Goal: Transaction & Acquisition: Purchase product/service

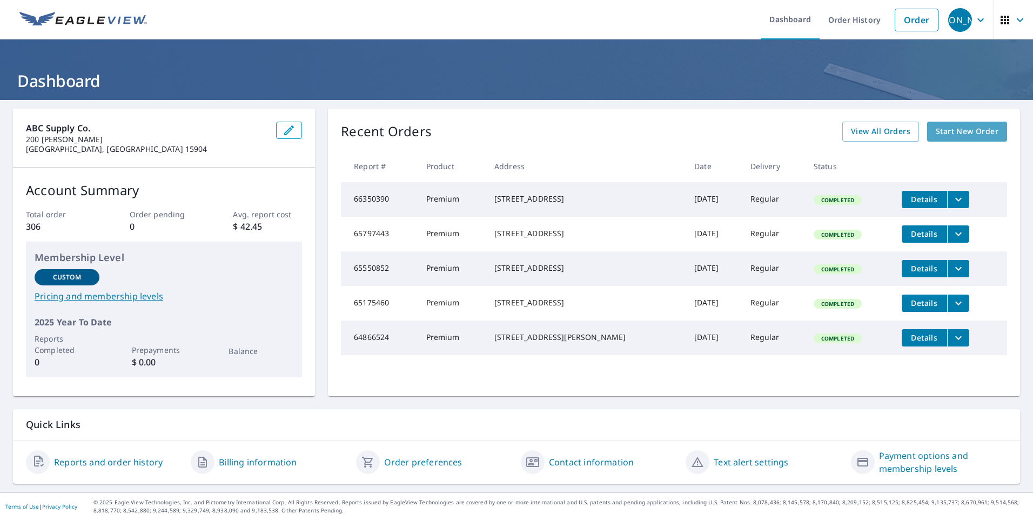
click at [946, 128] on span "Start New Order" at bounding box center [966, 132] width 63 height 14
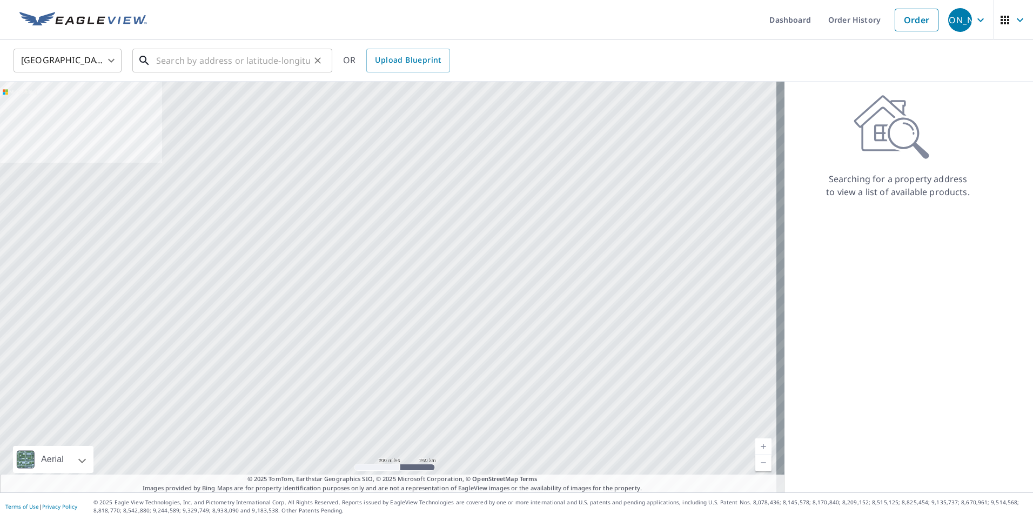
click at [205, 63] on input "text" at bounding box center [233, 60] width 154 height 30
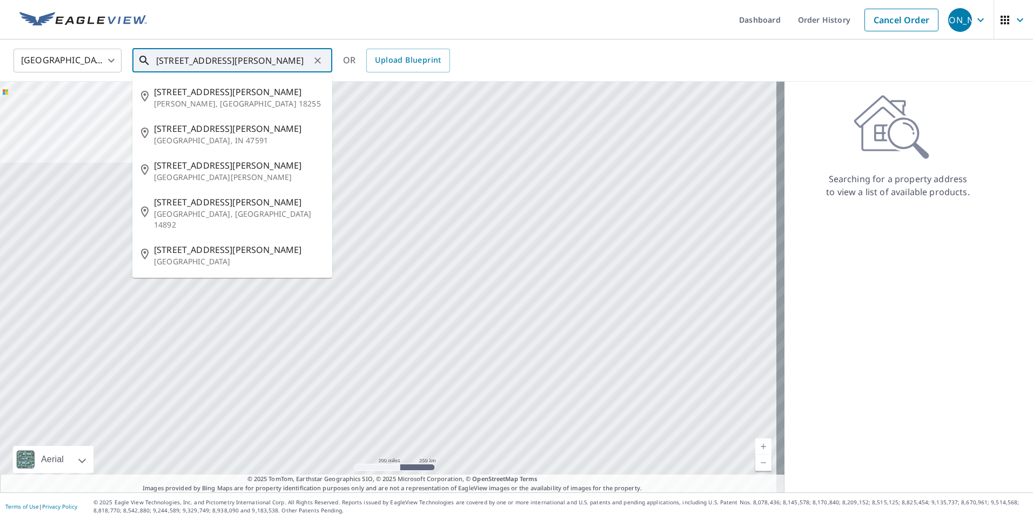
click at [280, 59] on input "[STREET_ADDRESS][PERSON_NAME]" at bounding box center [233, 60] width 154 height 30
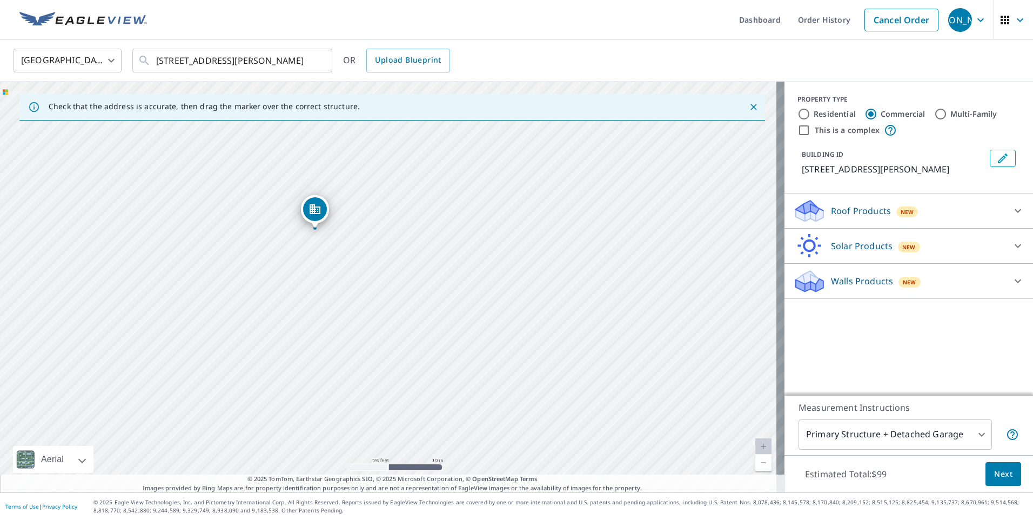
drag, startPoint x: 408, startPoint y: 354, endPoint x: 355, endPoint y: 279, distance: 92.0
click at [355, 279] on div "[STREET_ADDRESS][PERSON_NAME]" at bounding box center [392, 287] width 784 height 410
drag, startPoint x: 366, startPoint y: 298, endPoint x: 320, endPoint y: 170, distance: 136.0
click at [320, 170] on div "[STREET_ADDRESS][PERSON_NAME]" at bounding box center [392, 287] width 784 height 410
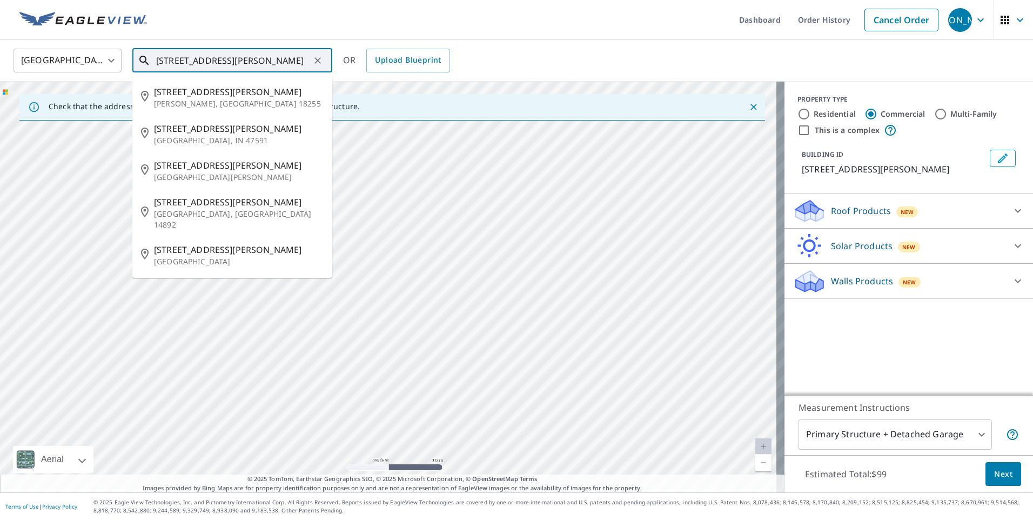
drag, startPoint x: 245, startPoint y: 66, endPoint x: 192, endPoint y: 77, distance: 53.9
click at [192, 72] on div "[STREET_ADDRESS][PERSON_NAME] ​ [STREET_ADDRESS][PERSON_NAME][PERSON_NAME] [STR…" at bounding box center [232, 61] width 200 height 24
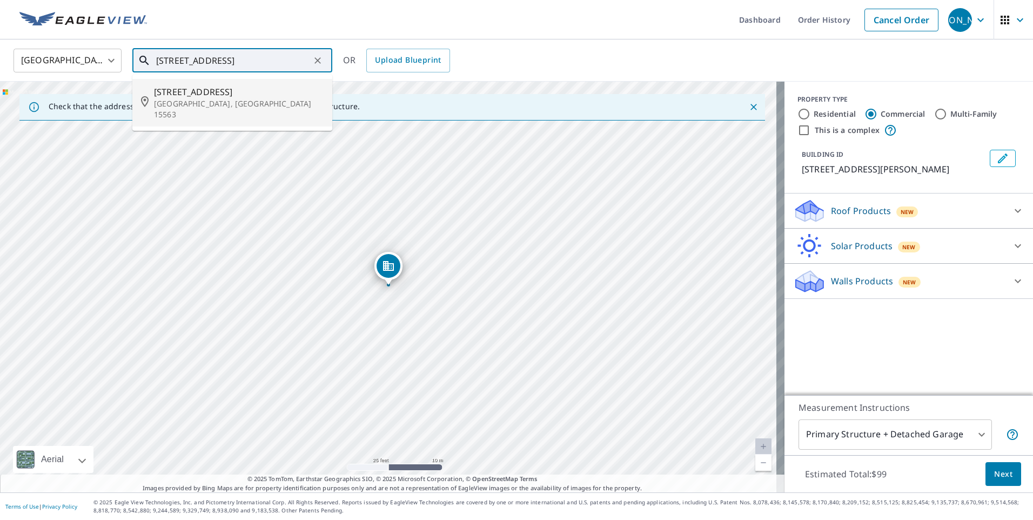
click at [240, 102] on p "[GEOGRAPHIC_DATA], [GEOGRAPHIC_DATA] 15563" at bounding box center [239, 109] width 170 height 22
type input "[STREET_ADDRESS]"
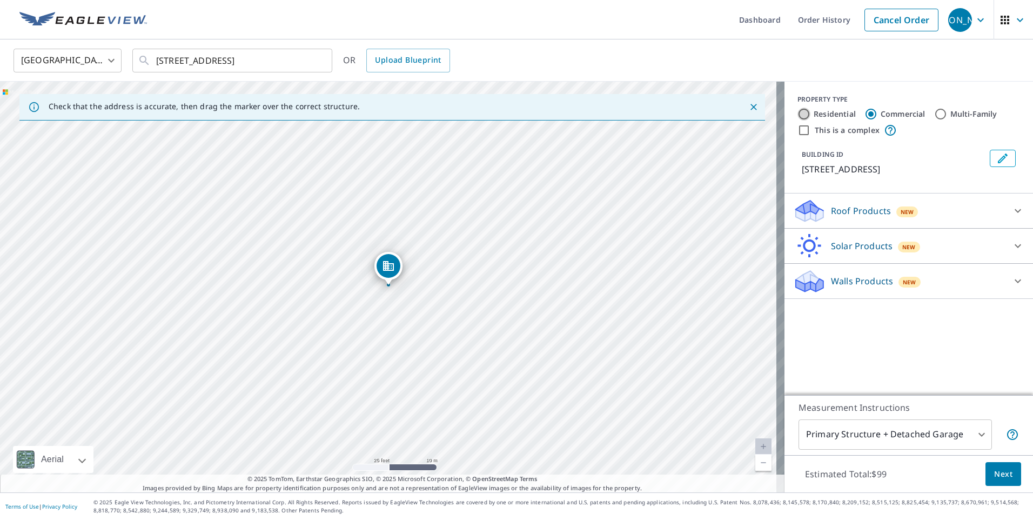
click at [801, 115] on input "Residential" at bounding box center [803, 113] width 13 height 13
radio input "true"
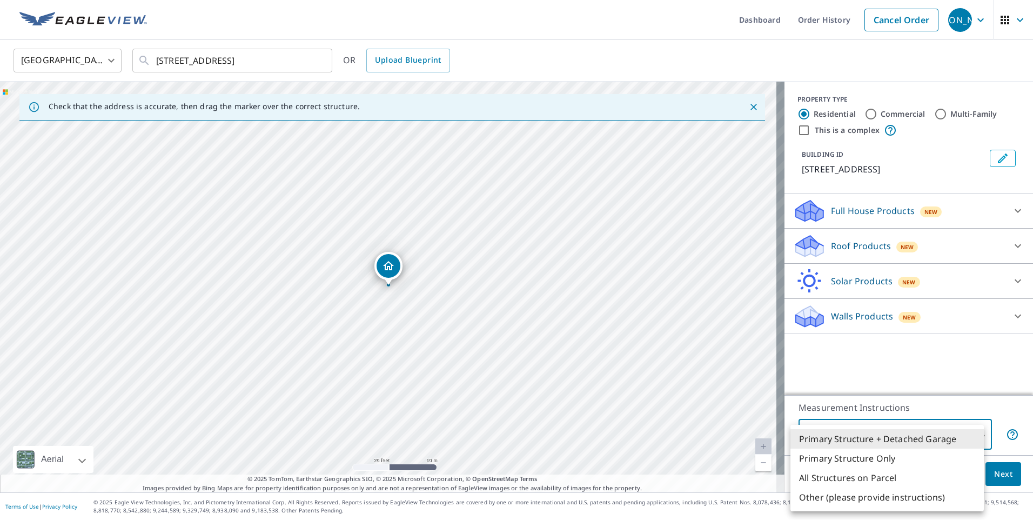
click at [893, 428] on body "JA [PERSON_NAME] Dashboard Order History Cancel Order JA [GEOGRAPHIC_DATA] [GEO…" at bounding box center [516, 260] width 1033 height 520
click at [885, 388] on div at bounding box center [516, 260] width 1033 height 520
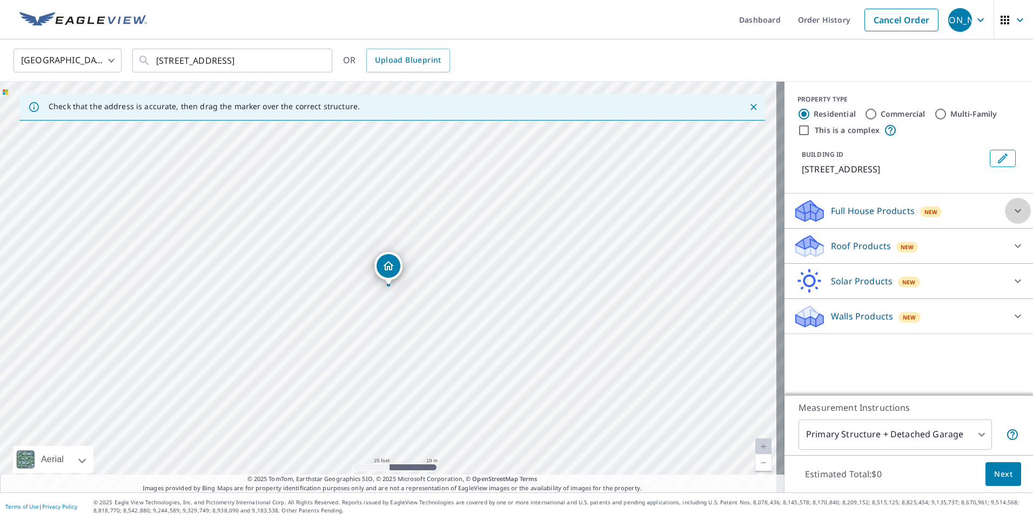
click at [1011, 207] on icon at bounding box center [1017, 210] width 13 height 13
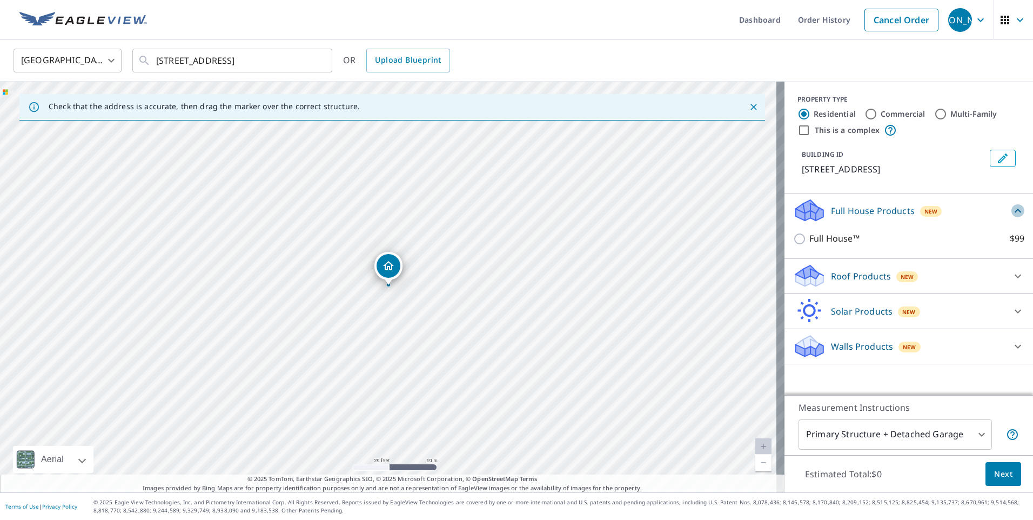
click at [1011, 207] on icon at bounding box center [1017, 210] width 13 height 13
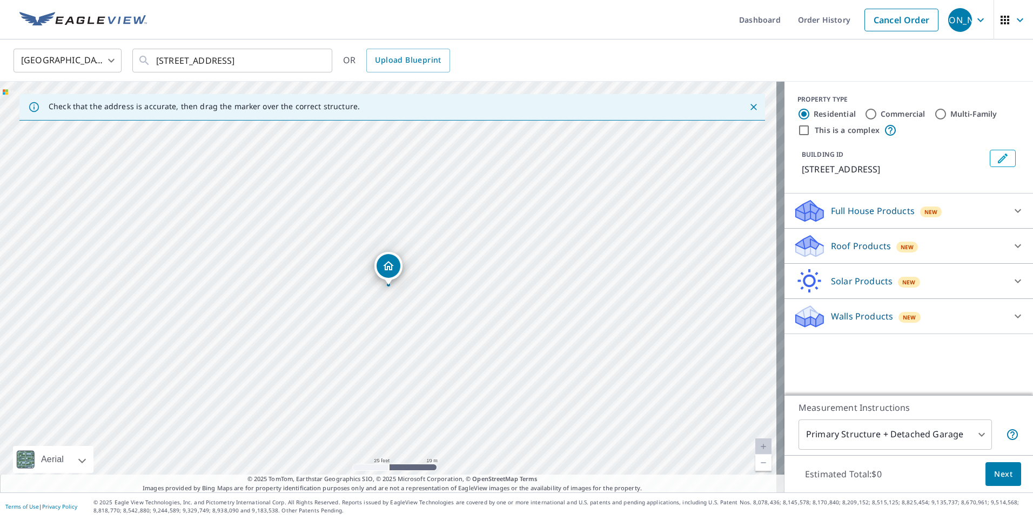
click at [1005, 235] on div at bounding box center [1017, 246] width 26 height 26
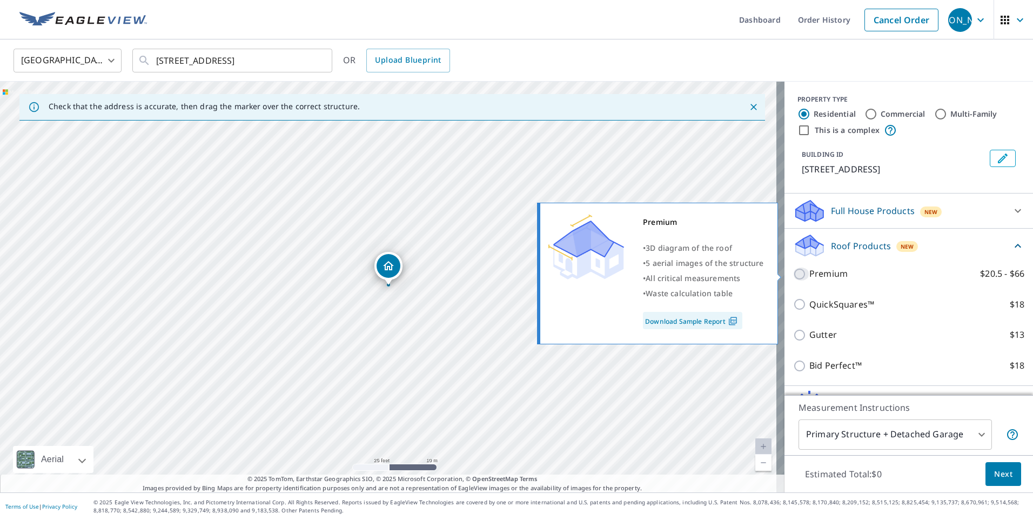
click at [797, 273] on input "Premium $20.5 - $66" at bounding box center [801, 273] width 16 height 13
checkbox input "true"
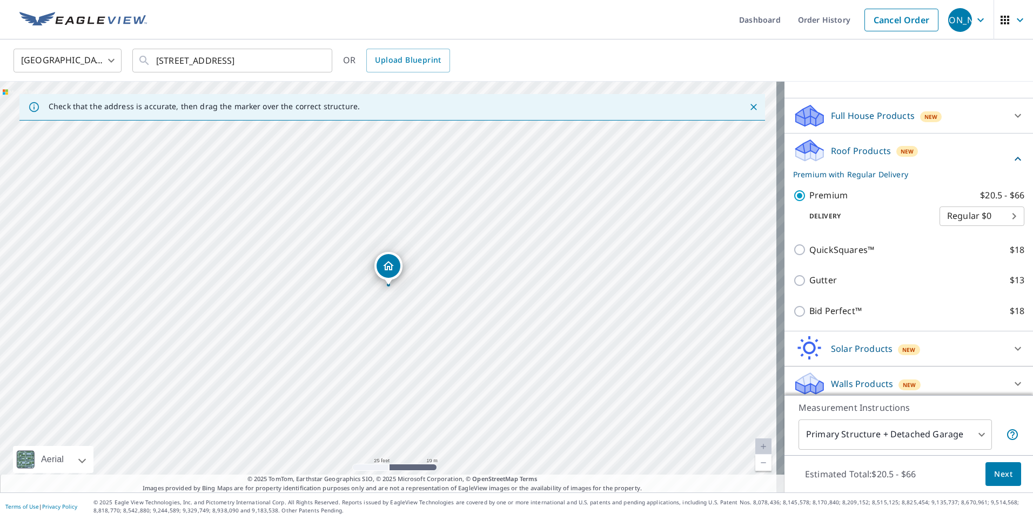
scroll to position [102, 0]
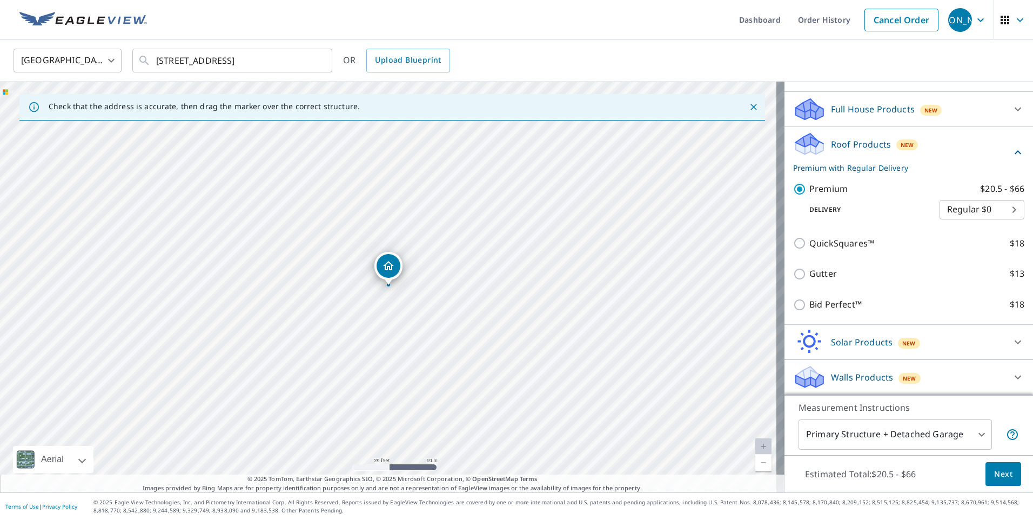
click at [971, 430] on body "JA [PERSON_NAME] Dashboard Order History Cancel Order JA [GEOGRAPHIC_DATA] [GEO…" at bounding box center [516, 260] width 1033 height 520
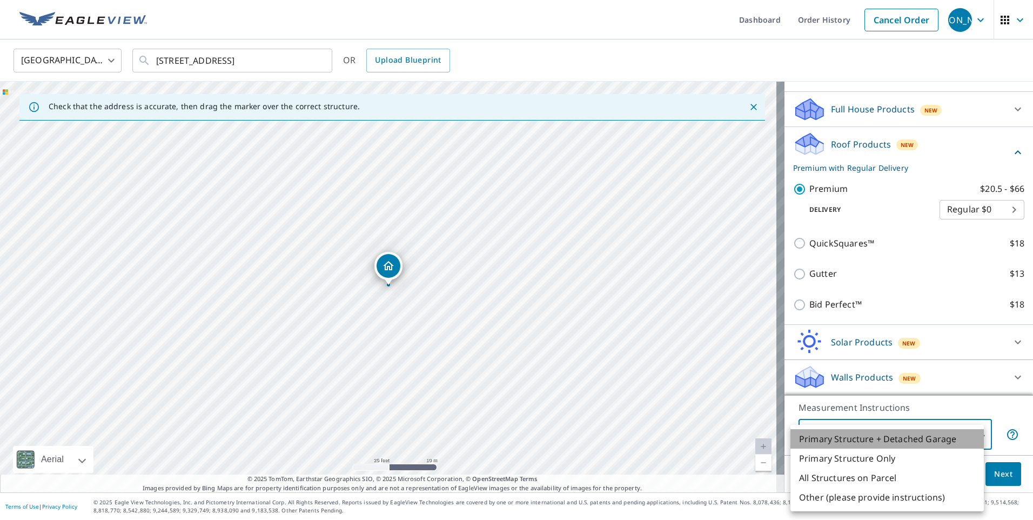
click at [887, 437] on li "Primary Structure + Detached Garage" at bounding box center [886, 438] width 193 height 19
click at [952, 436] on body "JA [PERSON_NAME] Dashboard Order History Cancel Order JA [GEOGRAPHIC_DATA] [GEO…" at bounding box center [516, 260] width 1033 height 520
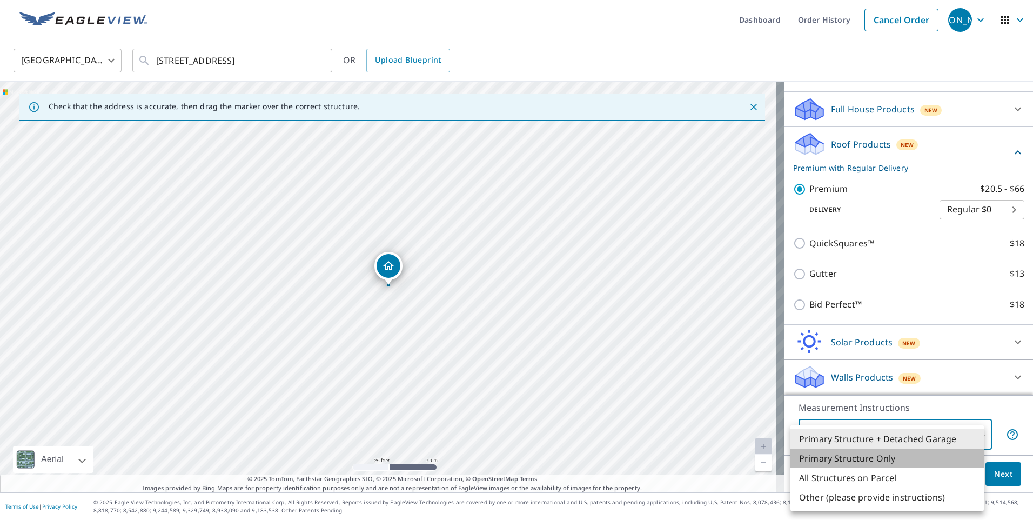
click at [880, 454] on li "Primary Structure Only" at bounding box center [886, 457] width 193 height 19
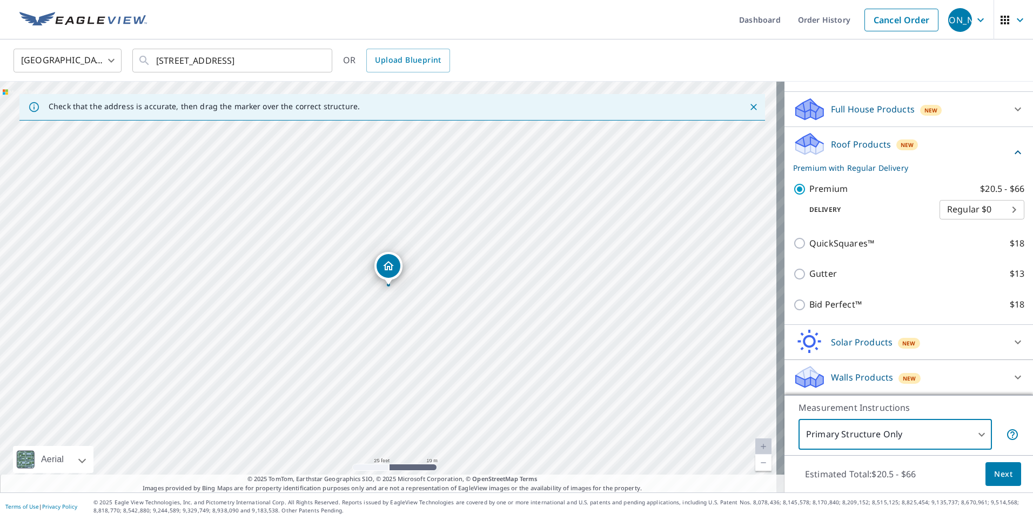
click at [892, 443] on body "JA [PERSON_NAME] Dashboard Order History Cancel Order JA [GEOGRAPHIC_DATA] [GEO…" at bounding box center [516, 260] width 1033 height 520
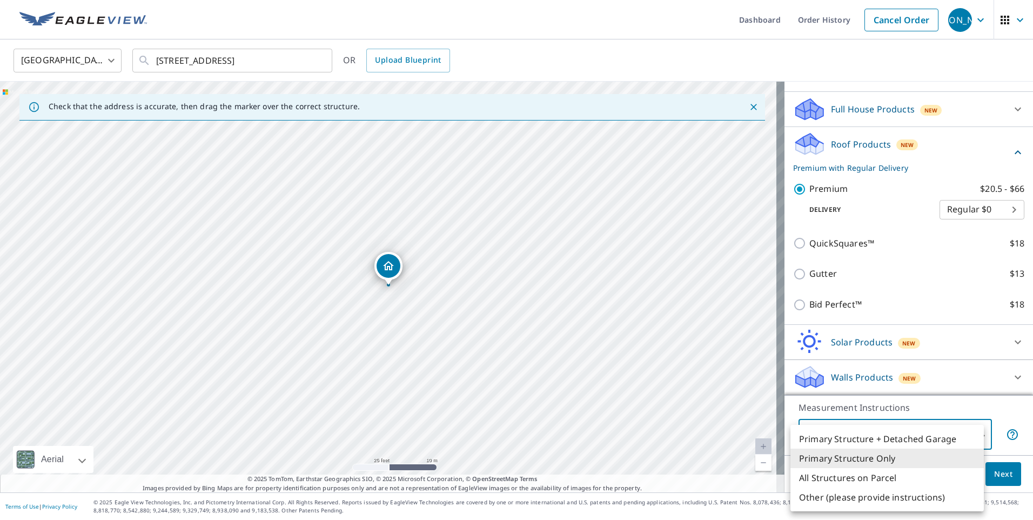
click at [893, 433] on li "Primary Structure + Detached Garage" at bounding box center [886, 438] width 193 height 19
type input "1"
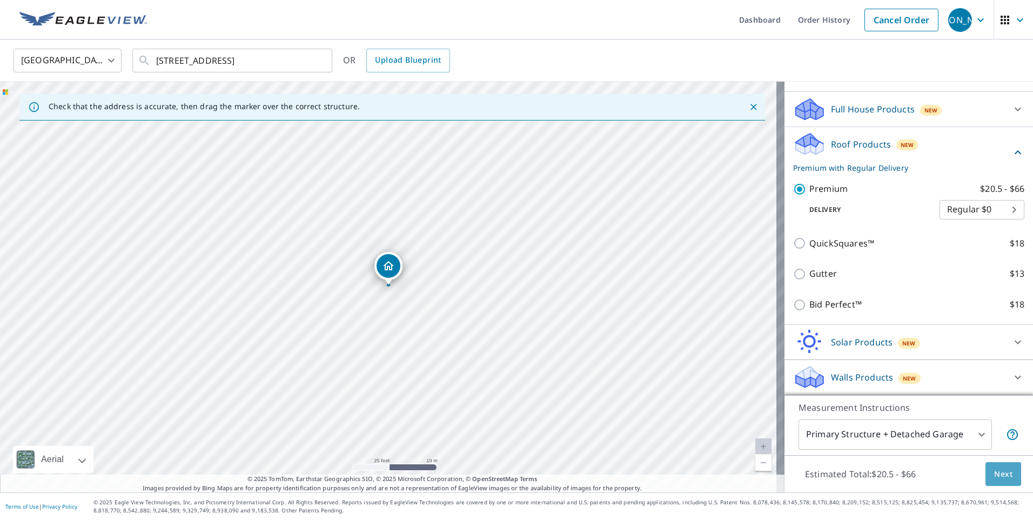
click at [994, 473] on span "Next" at bounding box center [1003, 474] width 18 height 14
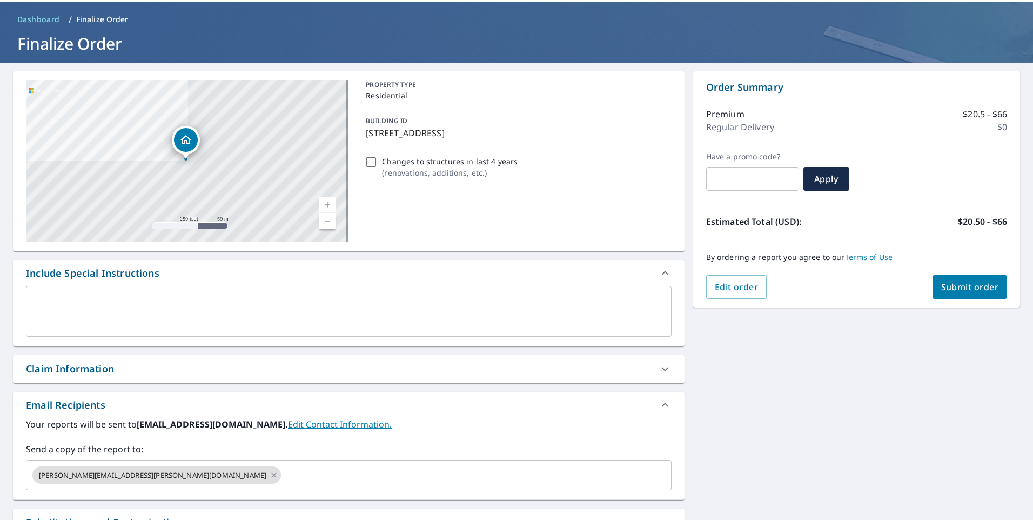
scroll to position [54, 0]
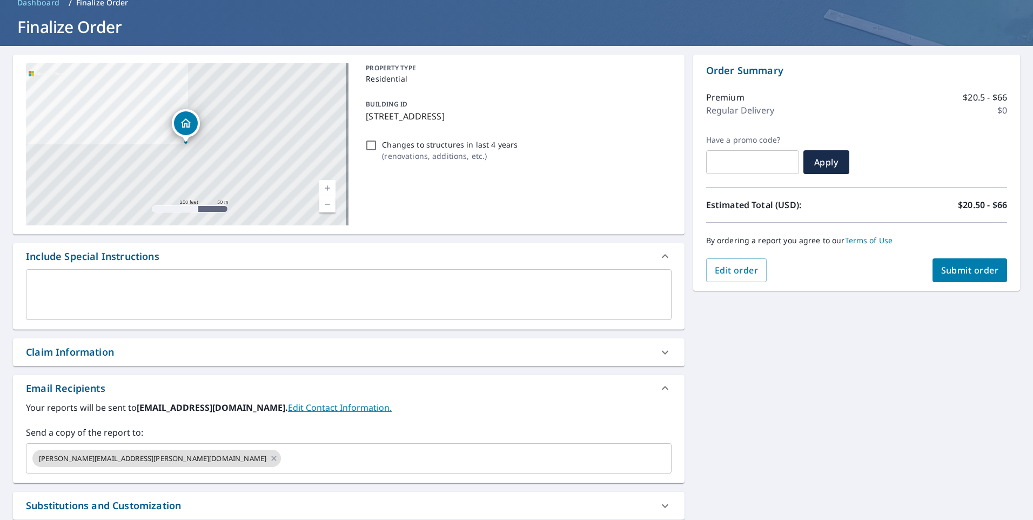
click at [302, 404] on link "Edit Contact Information." at bounding box center [340, 407] width 104 height 12
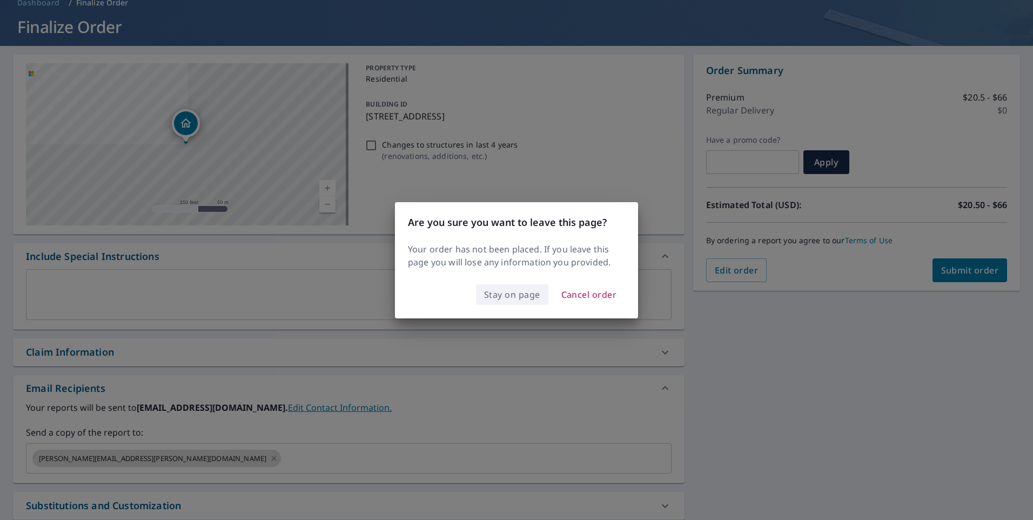
click at [525, 299] on span "Stay on page" at bounding box center [512, 294] width 56 height 15
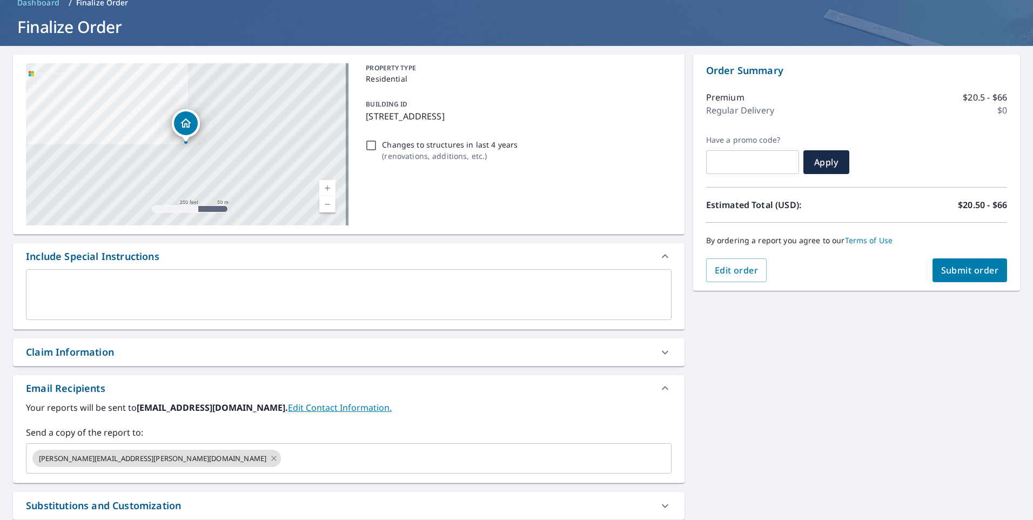
click at [293, 407] on link "Edit Contact Information." at bounding box center [340, 407] width 104 height 12
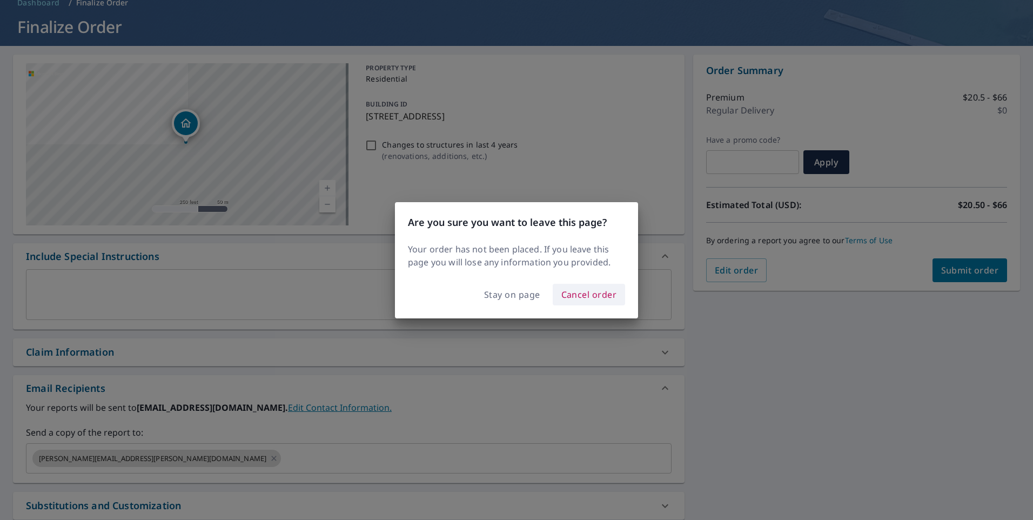
click at [589, 292] on span "Cancel order" at bounding box center [589, 294] width 56 height 15
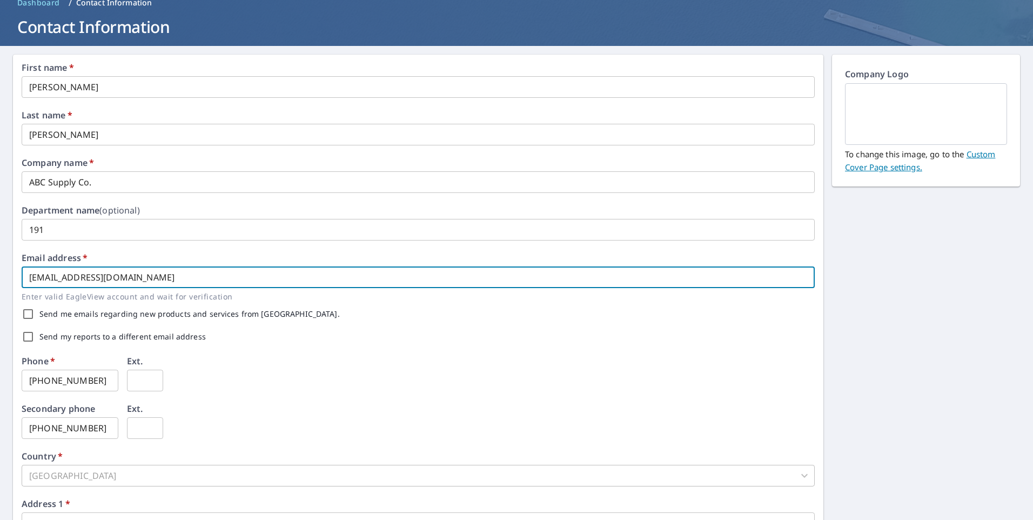
drag, startPoint x: 140, startPoint y: 276, endPoint x: -2, endPoint y: 280, distance: 142.1
click at [0, 280] on html "JA [PERSON_NAME] Dashboard Order History Order JA Dashboard / Contact Informati…" at bounding box center [516, 260] width 1033 height 520
type input "[PERSON_NAME][EMAIL_ADDRESS][PERSON_NAME][DOMAIN_NAME]"
click at [176, 259] on div "Email address   * [PERSON_NAME][EMAIL_ADDRESS][PERSON_NAME][DOMAIN_NAME] ​ Ente…" at bounding box center [418, 277] width 793 height 49
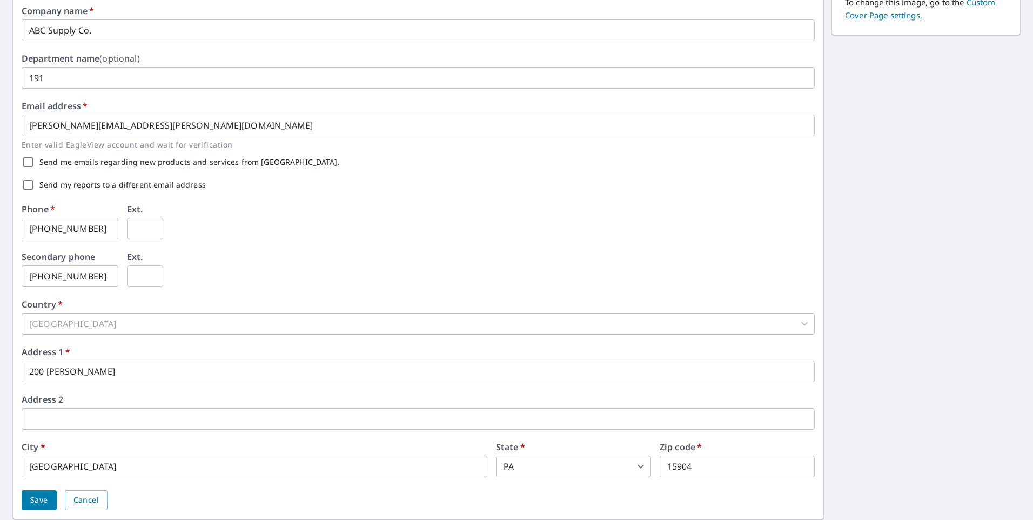
scroll to position [241, 0]
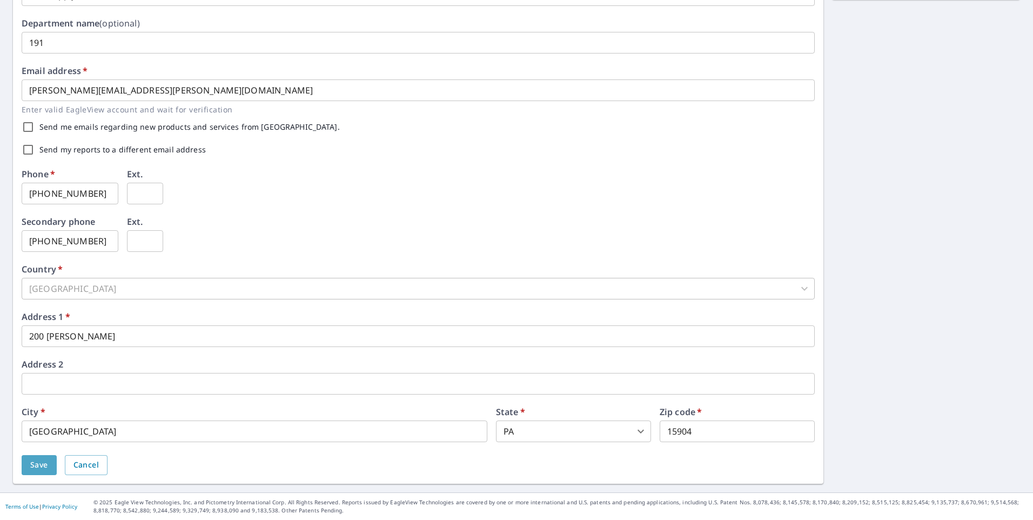
click at [39, 464] on span "Save" at bounding box center [39, 465] width 18 height 14
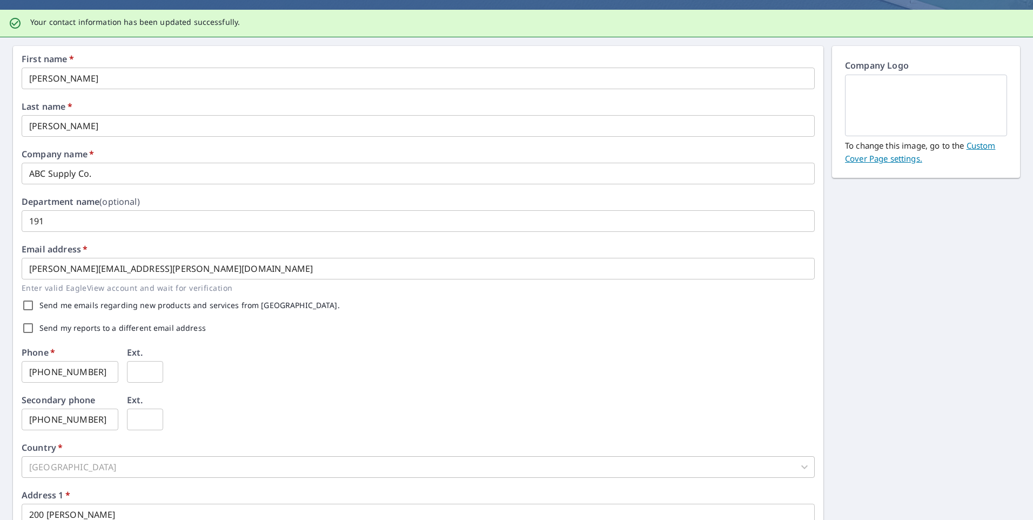
scroll to position [0, 0]
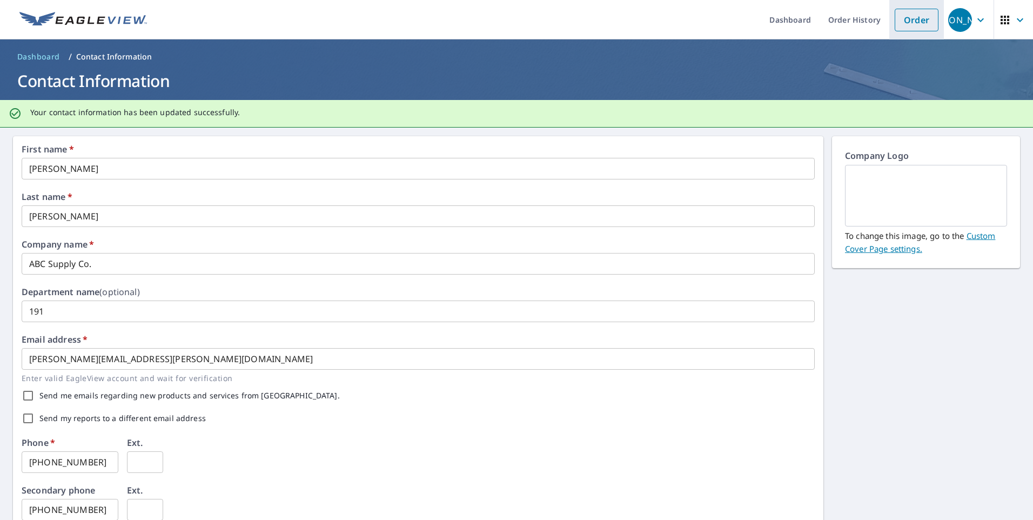
click at [907, 28] on link "Order" at bounding box center [916, 20] width 44 height 23
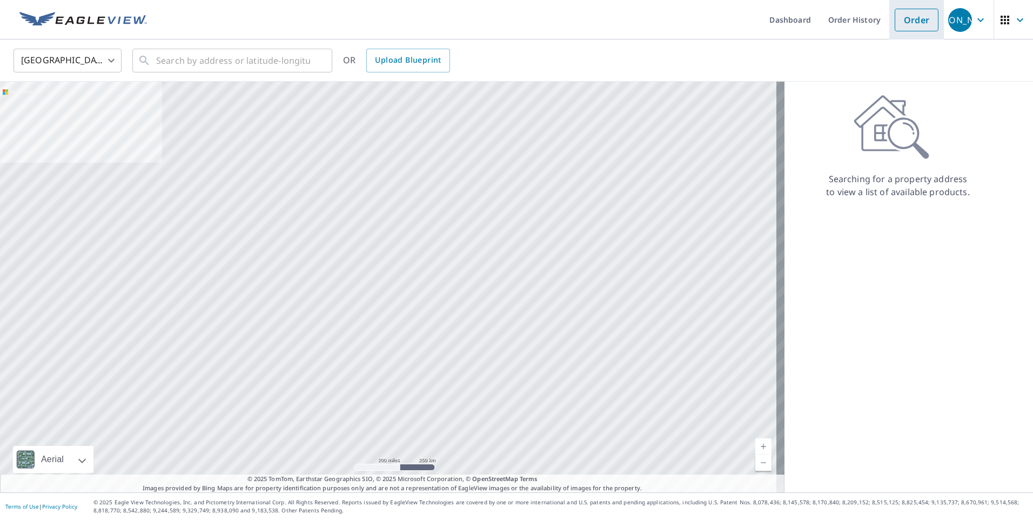
click at [909, 27] on link "Order" at bounding box center [916, 20] width 44 height 23
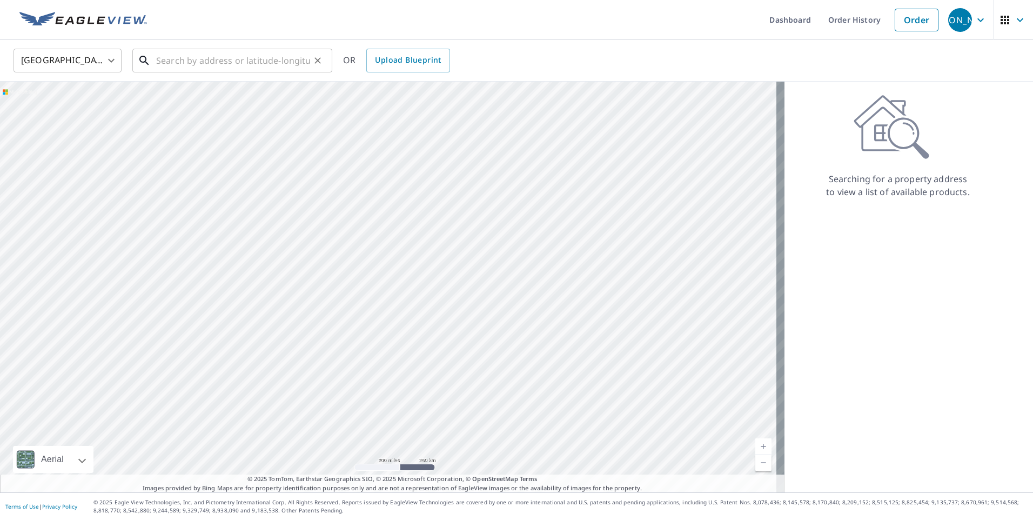
click at [287, 52] on input "text" at bounding box center [233, 60] width 154 height 30
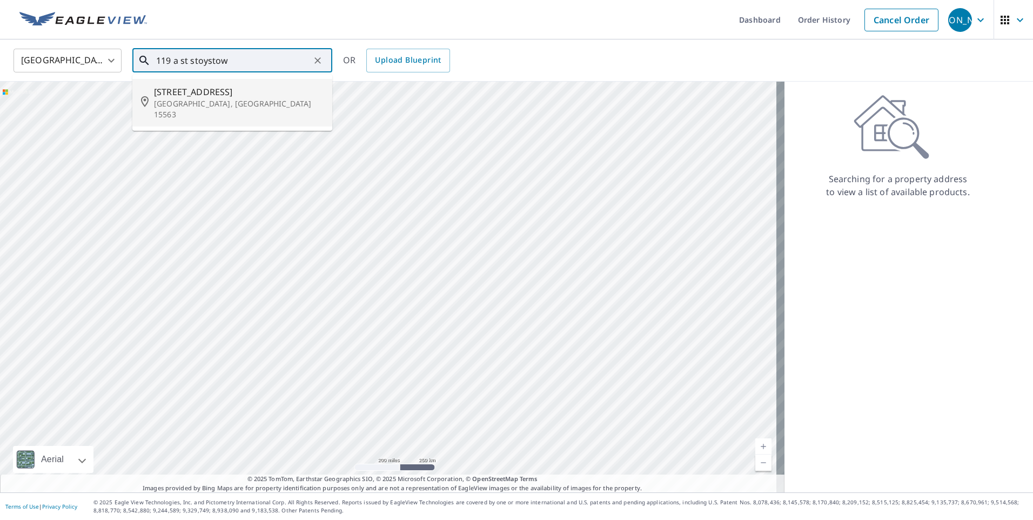
click at [184, 105] on p "[GEOGRAPHIC_DATA], [GEOGRAPHIC_DATA] 15563" at bounding box center [239, 109] width 170 height 22
type input "[STREET_ADDRESS]"
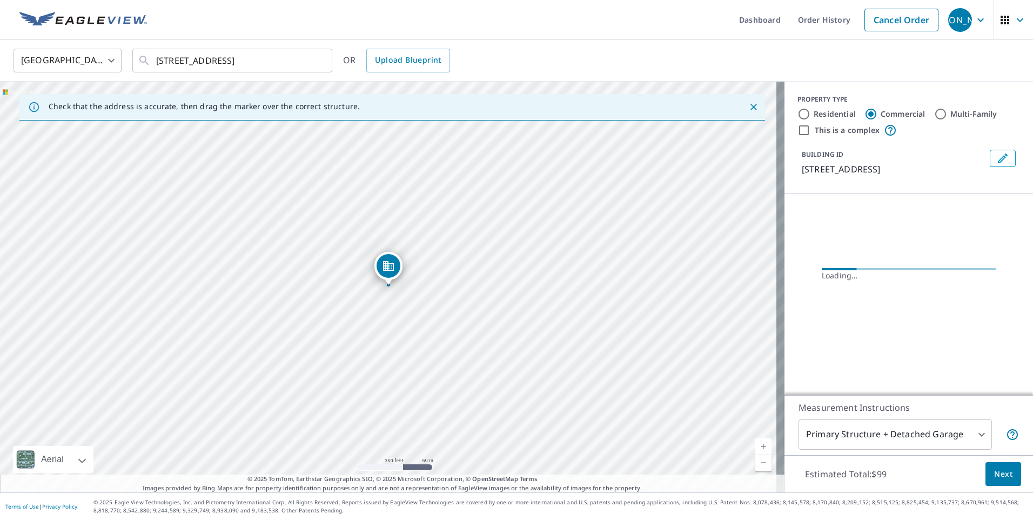
click at [798, 111] on input "Residential" at bounding box center [803, 113] width 13 height 13
radio input "true"
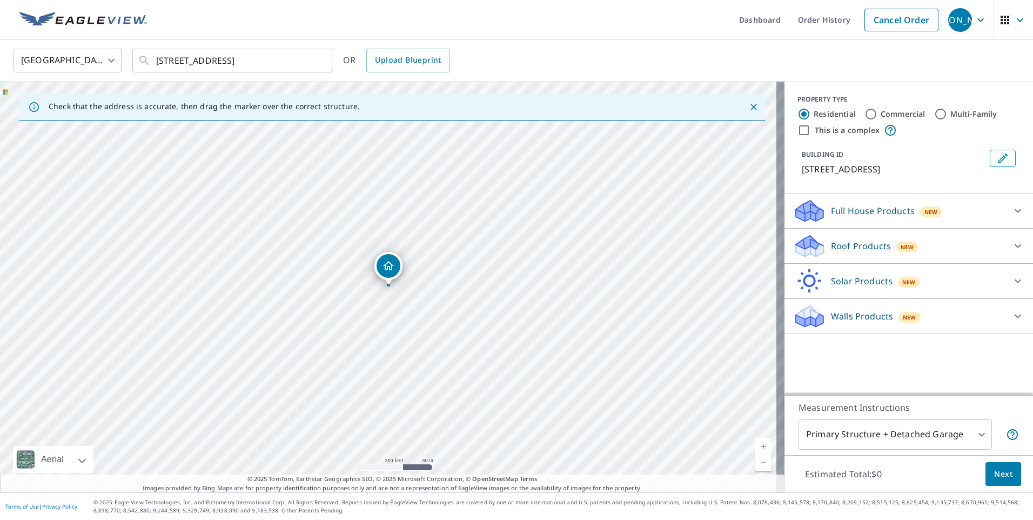
click at [986, 243] on div "Roof Products New" at bounding box center [899, 245] width 212 height 25
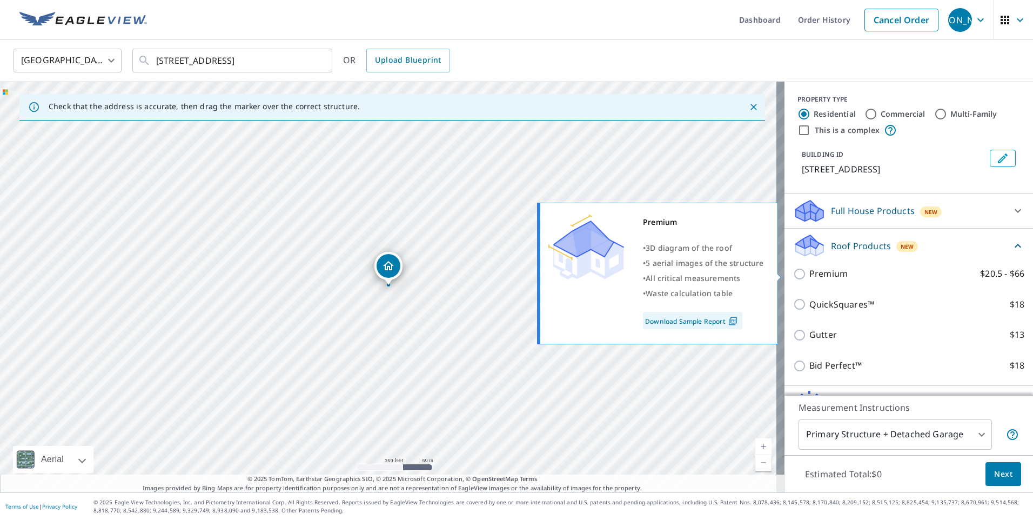
click at [889, 271] on label "Premium $20.5 - $66" at bounding box center [916, 274] width 215 height 14
click at [809, 271] on input "Premium $20.5 - $66" at bounding box center [801, 273] width 16 height 13
checkbox input "true"
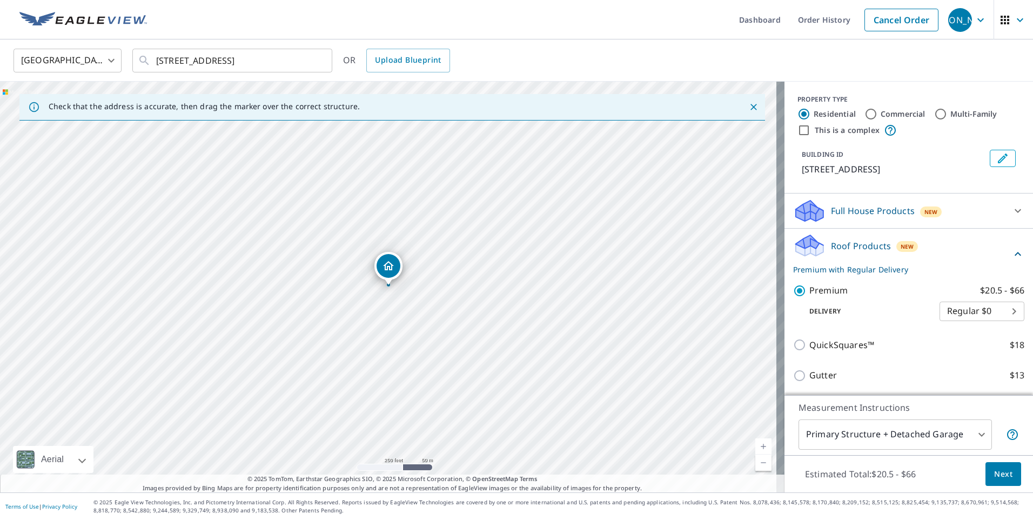
click at [994, 473] on span "Next" at bounding box center [1003, 474] width 18 height 14
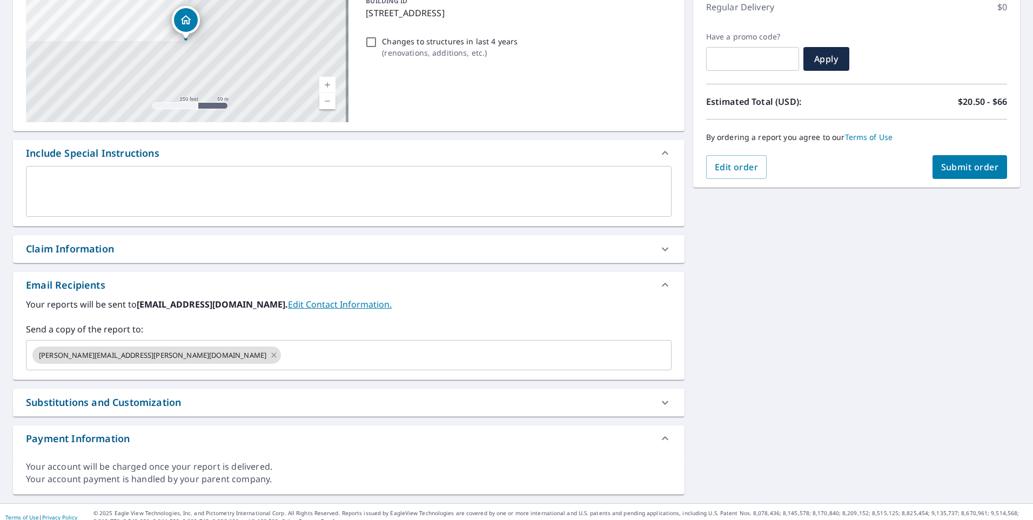
scroll to position [162, 0]
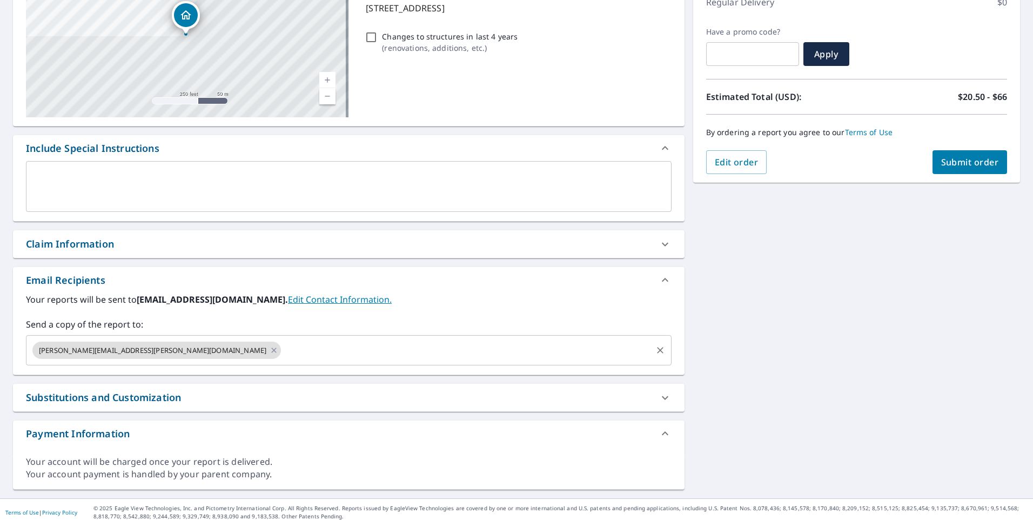
click at [282, 353] on input "text" at bounding box center [466, 350] width 368 height 21
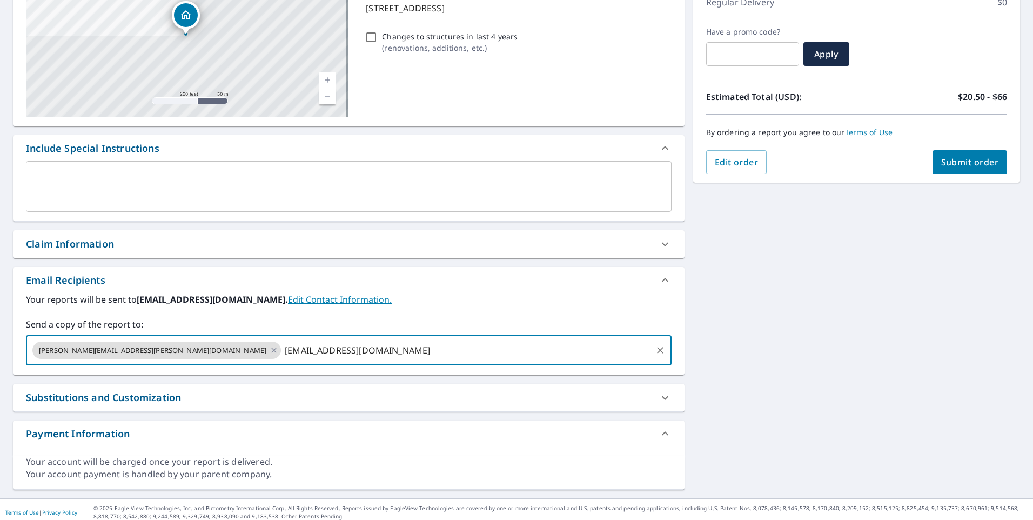
type input "[EMAIL_ADDRESS][DOMAIN_NAME]"
type input "[PERSON_NAME][EMAIL_ADDRESS][PERSON_NAME][DOMAIN_NAME]"
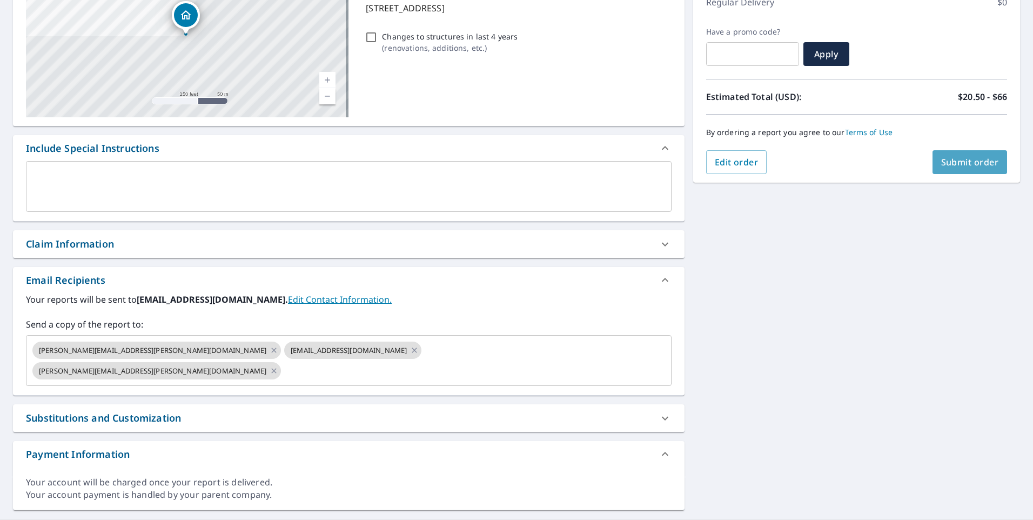
click at [941, 165] on span "Submit order" at bounding box center [970, 162] width 58 height 12
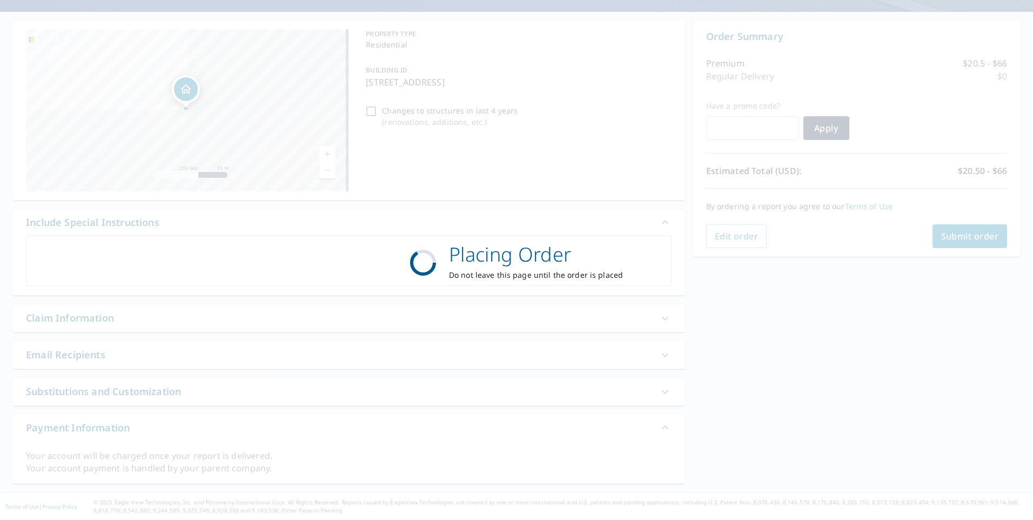
scroll to position [88, 0]
